Goal: Obtain resource: Download file/media

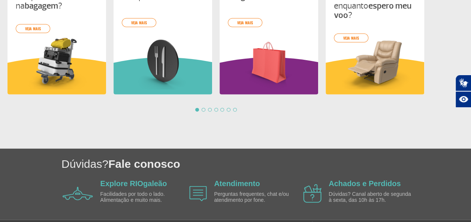
scroll to position [823, 0]
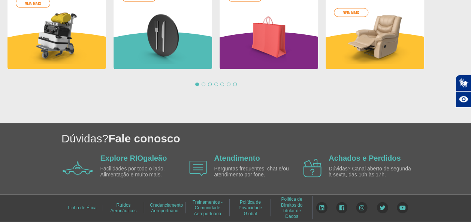
click at [249, 210] on link "Política de Privacidade Global" at bounding box center [251, 208] width 24 height 22
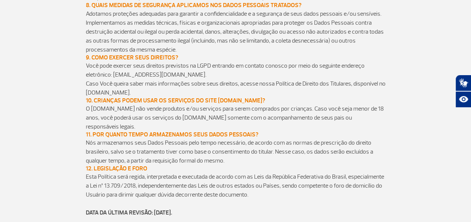
scroll to position [1389, 0]
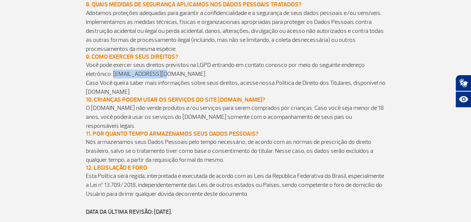
drag, startPoint x: 162, startPoint y: 72, endPoint x: 114, endPoint y: 71, distance: 48.0
click at [114, 71] on p "Você pode exercer seus direitos previstos na LGPD entrando em contato conosco p…" at bounding box center [236, 70] width 300 height 18
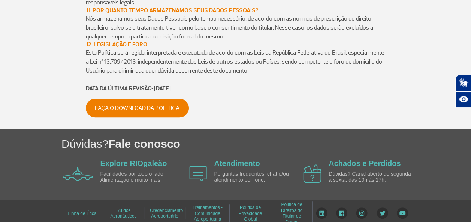
scroll to position [1515, 0]
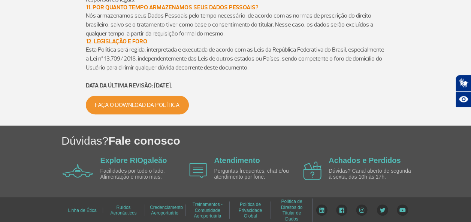
click at [123, 98] on link "Faça o download da Política" at bounding box center [137, 105] width 103 height 19
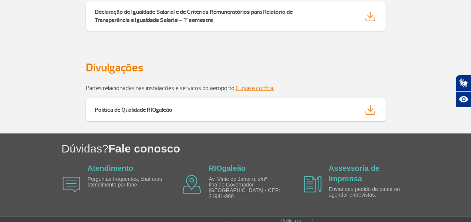
scroll to position [1446, 0]
